Goal: Communication & Community: Answer question/provide support

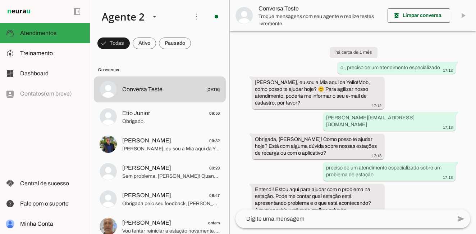
scroll to position [800, 0]
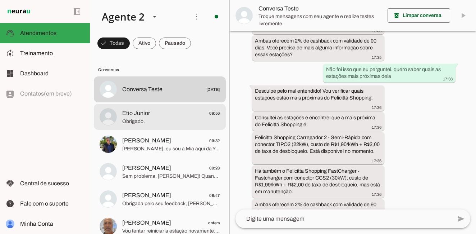
click at [150, 118] on span "Obrigado." at bounding box center [171, 121] width 98 height 7
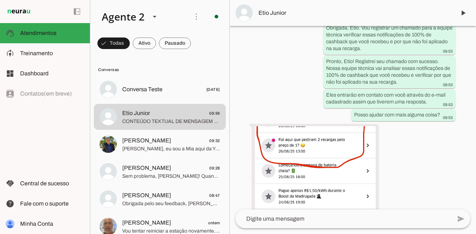
scroll to position [514, 0]
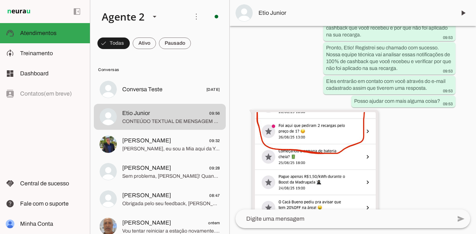
click at [339, 140] on img at bounding box center [315, 172] width 121 height 121
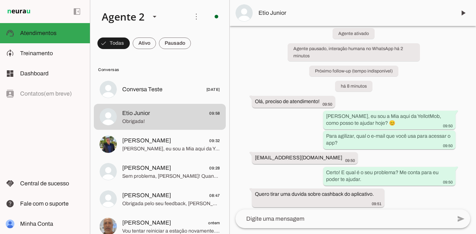
scroll to position [27, 0]
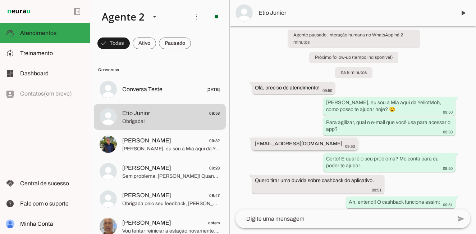
click at [270, 140] on div "[EMAIL_ADDRESS][DOMAIN_NAME] 09:50" at bounding box center [305, 144] width 100 height 9
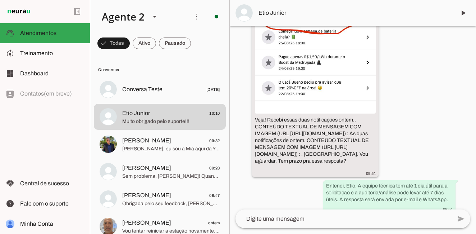
scroll to position [628, 0]
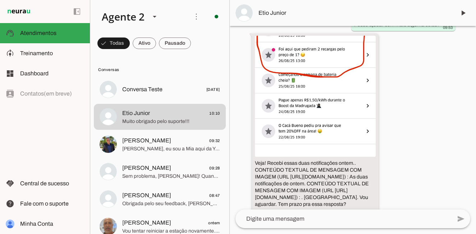
click at [339, 108] on img at bounding box center [315, 96] width 121 height 121
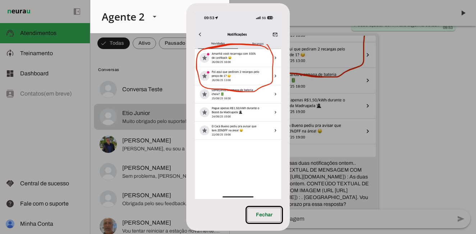
scroll to position [641, 0]
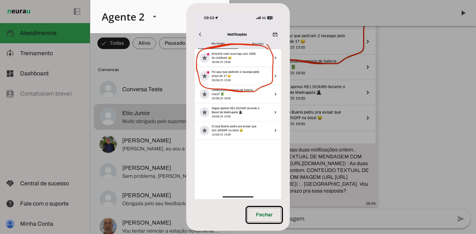
click at [290, 92] on dialog "Fechar" at bounding box center [237, 116] width 103 height 227
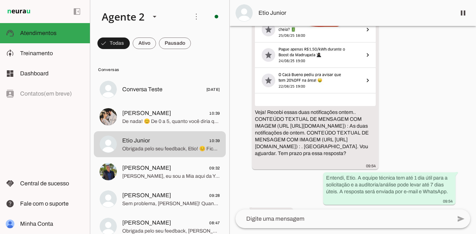
scroll to position [0, 0]
